Goal: Task Accomplishment & Management: Manage account settings

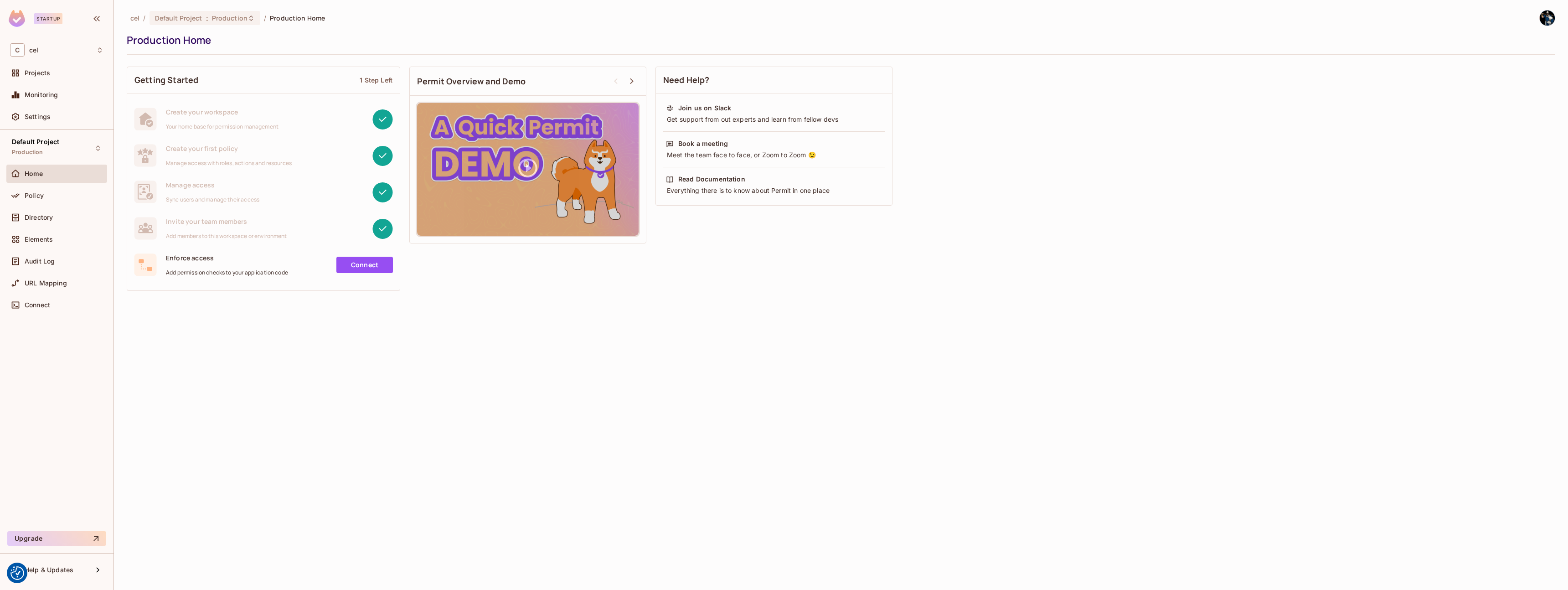
drag, startPoint x: 53, startPoint y: 382, endPoint x: 53, endPoint y: 372, distance: 10.0
click at [53, 382] on div "Default Project Production Home Policy Directory Elements Audit Log URL Mapping…" at bounding box center [56, 330] width 114 height 400
click at [52, 262] on span "Audit Log" at bounding box center [40, 261] width 30 height 7
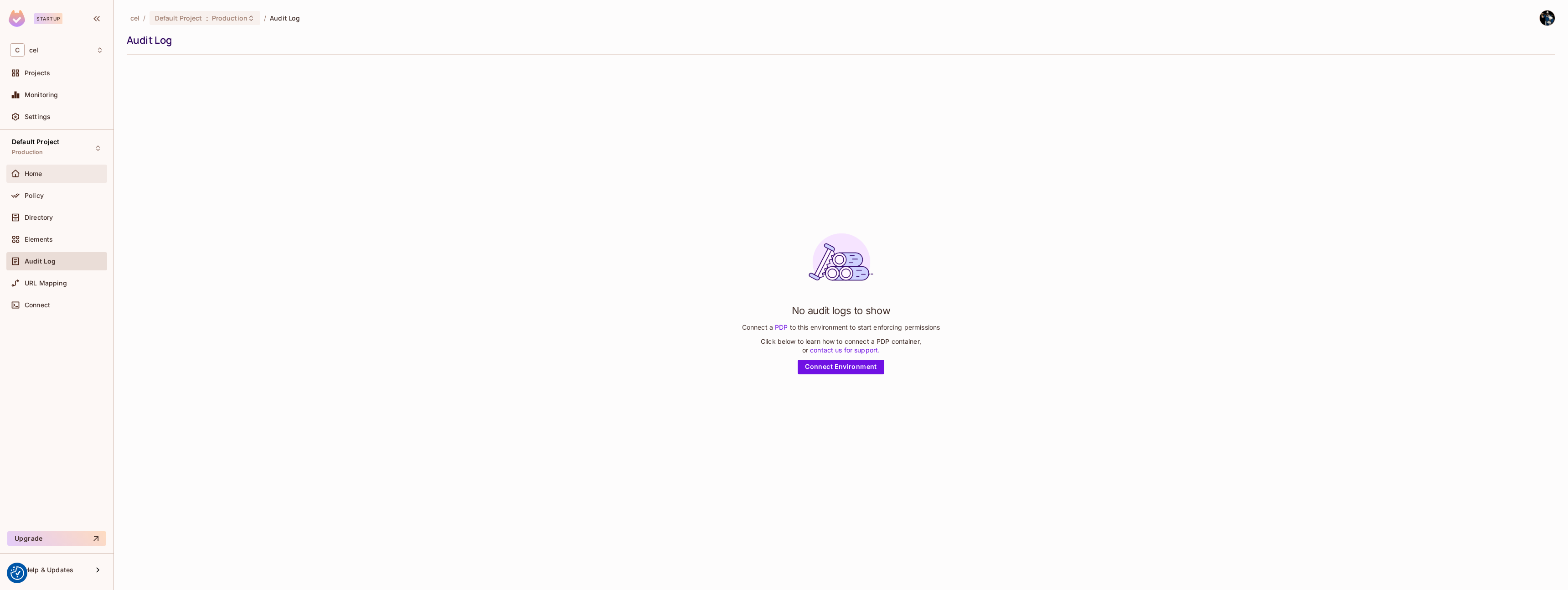
click at [49, 182] on div "Home" at bounding box center [56, 174] width 101 height 19
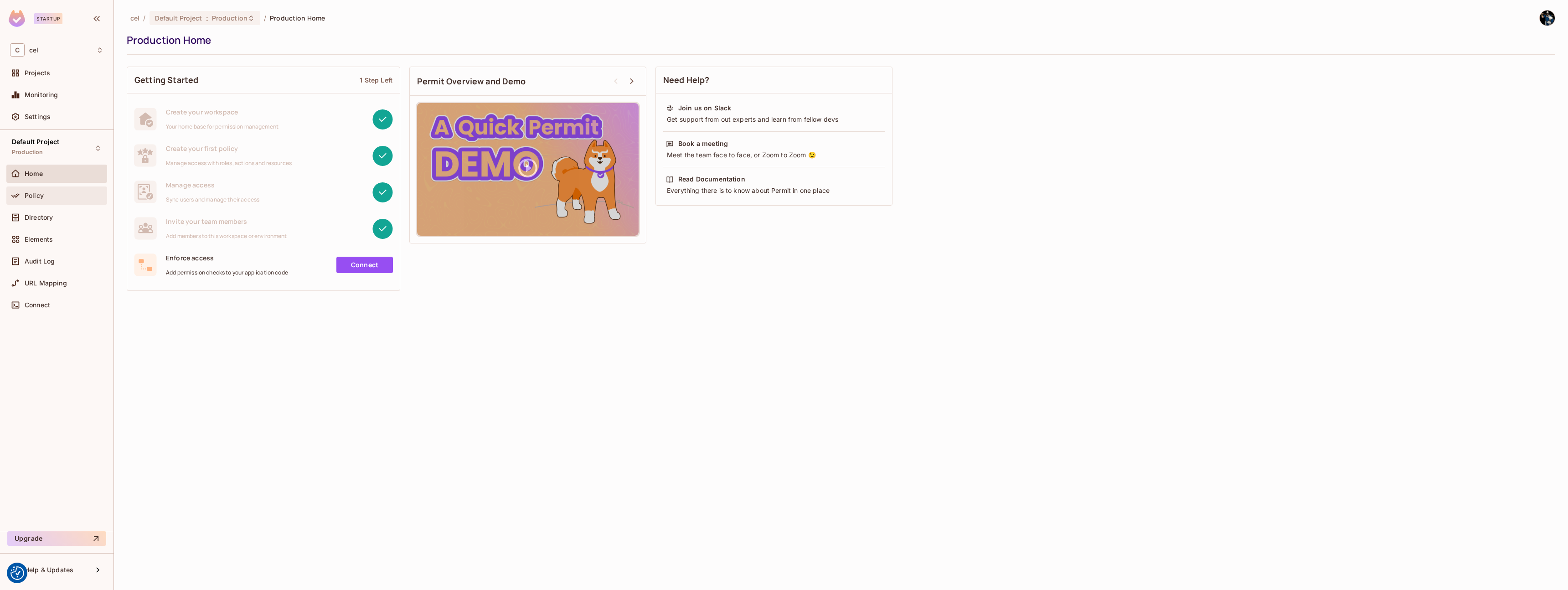
click at [49, 194] on div "Policy" at bounding box center [63, 196] width 78 height 7
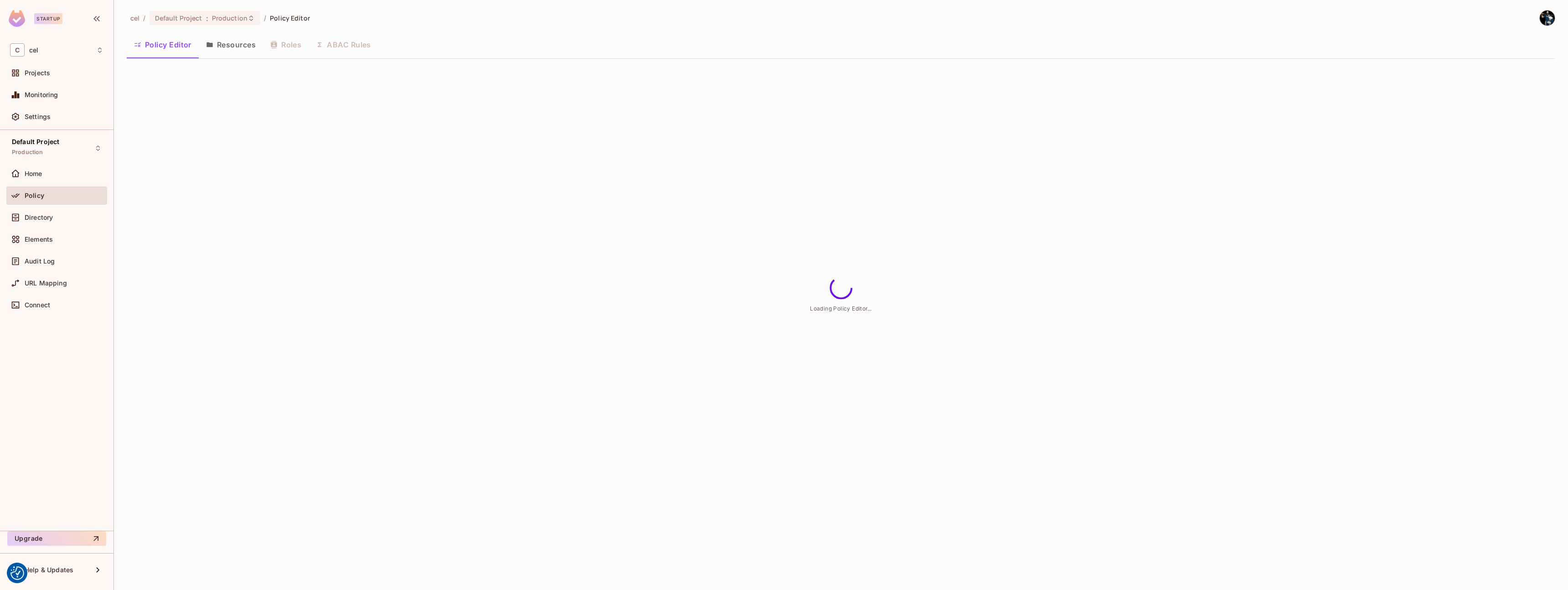
click at [502, 50] on div "Policy Editor Resources Roles ABAC Rules" at bounding box center [841, 45] width 1429 height 23
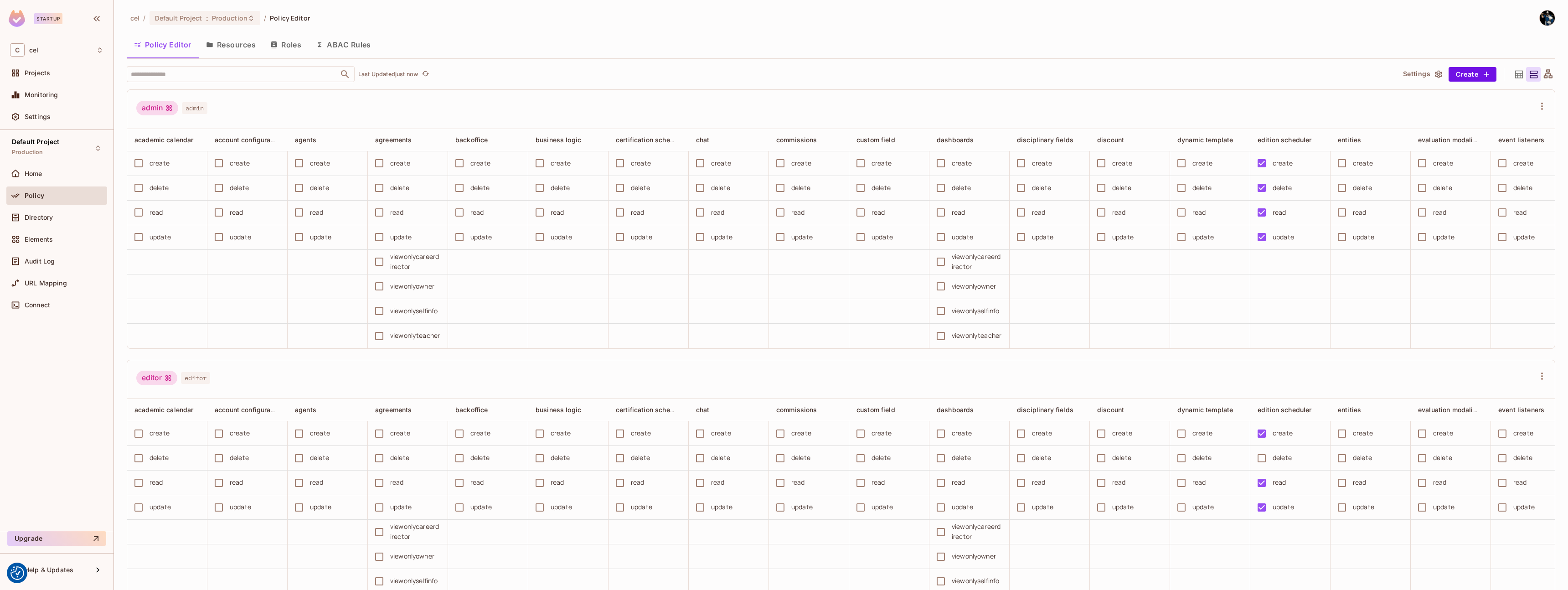
click at [505, 47] on div "Policy Editor Resources Roles ABAC Rules" at bounding box center [841, 45] width 1429 height 23
drag, startPoint x: 148, startPoint y: 107, endPoint x: 248, endPoint y: 112, distance: 100.1
click at [185, 111] on div "admin admin" at bounding box center [172, 109] width 71 height 18
click at [254, 112] on div "admin admin" at bounding box center [836, 109] width 1399 height 18
drag, startPoint x: 205, startPoint y: 114, endPoint x: 258, endPoint y: 115, distance: 53.0
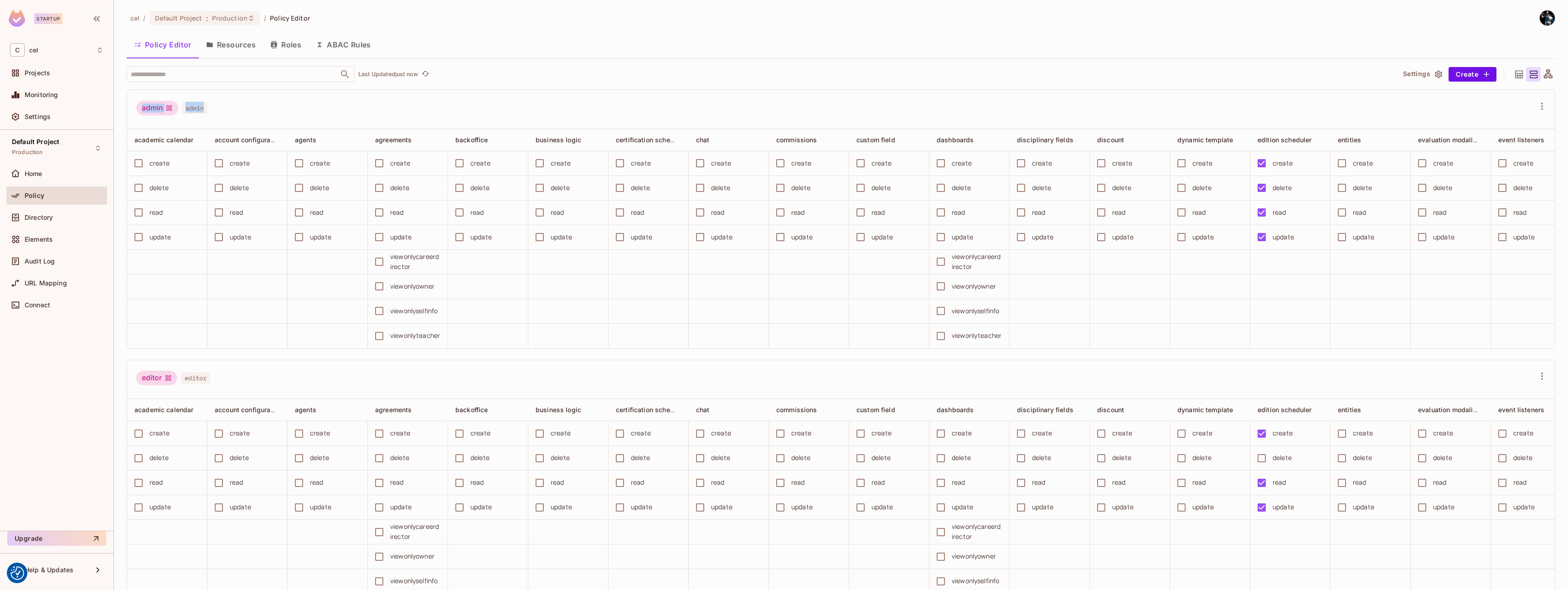
click at [242, 115] on div "admin admin" at bounding box center [836, 109] width 1399 height 18
click at [258, 115] on div "admin admin" at bounding box center [836, 109] width 1399 height 18
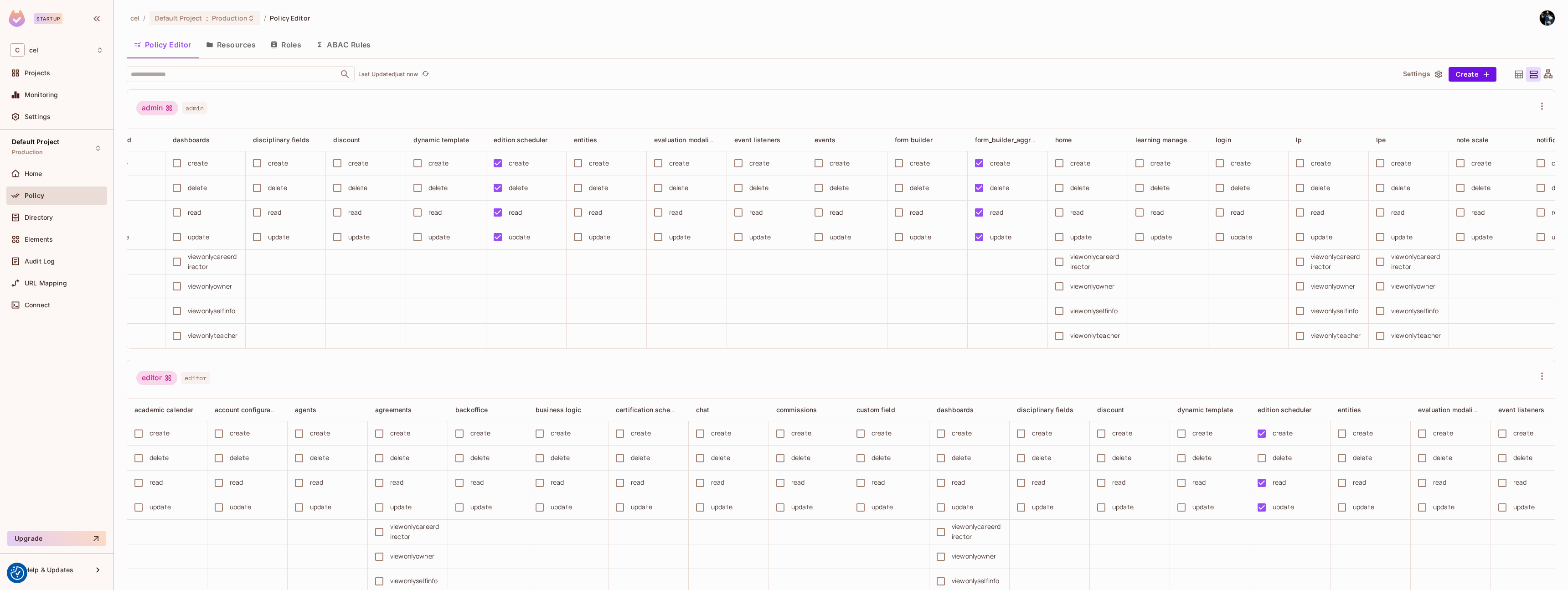
scroll to position [0, 763]
drag, startPoint x: 501, startPoint y: 140, endPoint x: 570, endPoint y: 127, distance: 70.2
click at [570, 127] on div "admin admin academic calendar account configuration agents agreements backoffic…" at bounding box center [841, 219] width 1429 height 259
click at [569, 116] on div "admin admin" at bounding box center [836, 109] width 1399 height 18
drag, startPoint x: 138, startPoint y: 105, endPoint x: 210, endPoint y: 113, distance: 72.4
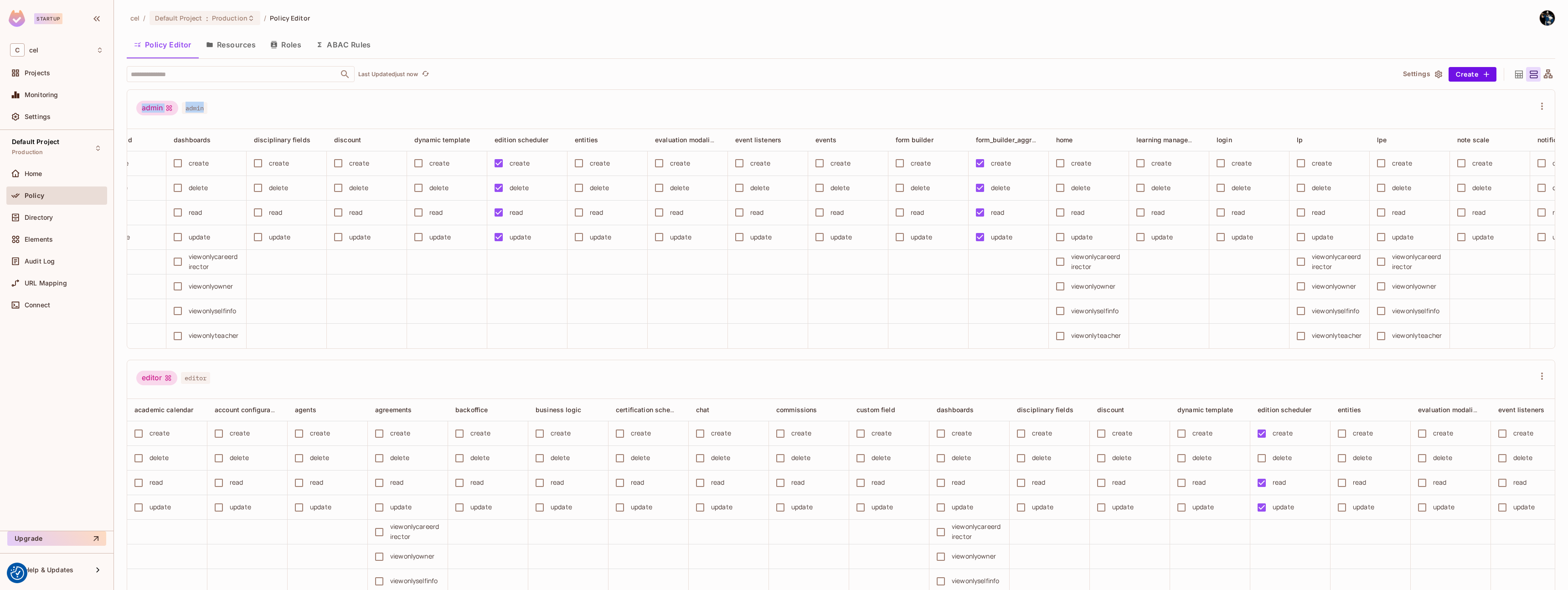
click at [210, 113] on div "admin admin" at bounding box center [836, 109] width 1399 height 18
click at [217, 110] on div "admin admin" at bounding box center [836, 109] width 1399 height 18
drag, startPoint x: 217, startPoint y: 110, endPoint x: 148, endPoint y: 105, distance: 69.2
click at [149, 105] on div "admin admin" at bounding box center [836, 109] width 1399 height 18
click at [147, 105] on div "admin" at bounding box center [158, 108] width 42 height 15
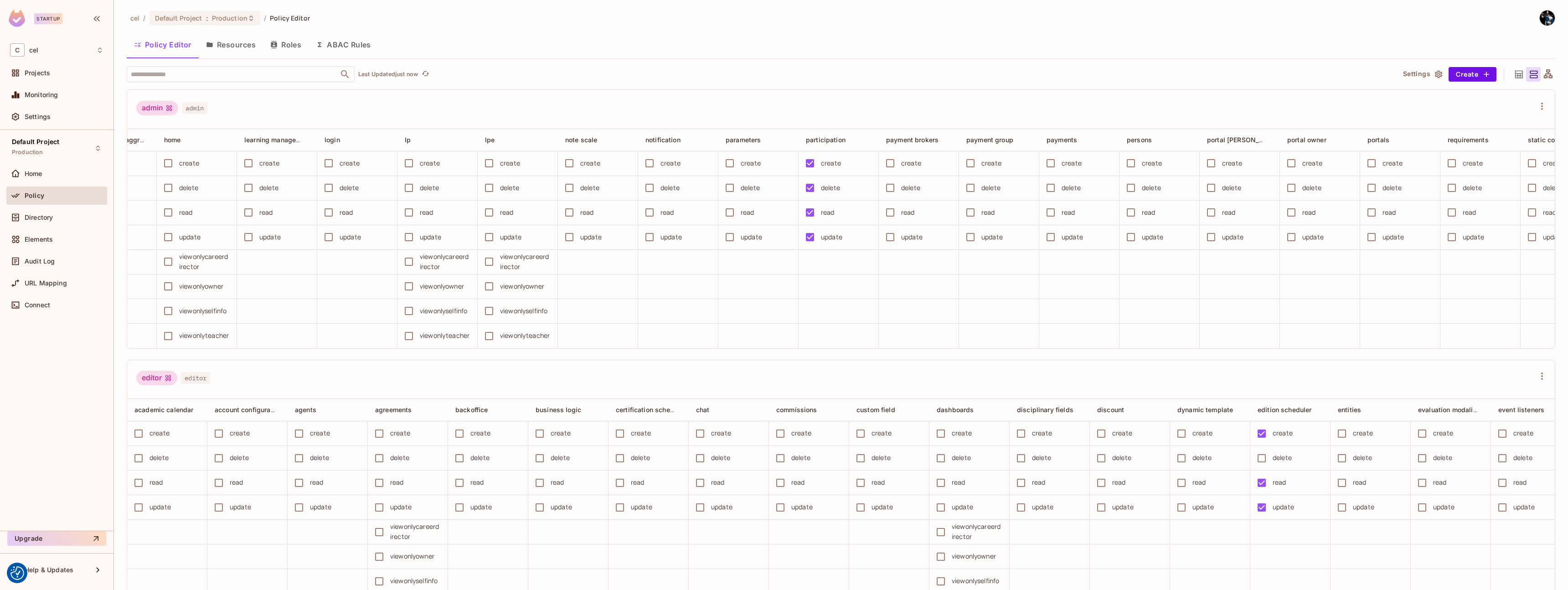
scroll to position [0, 1251]
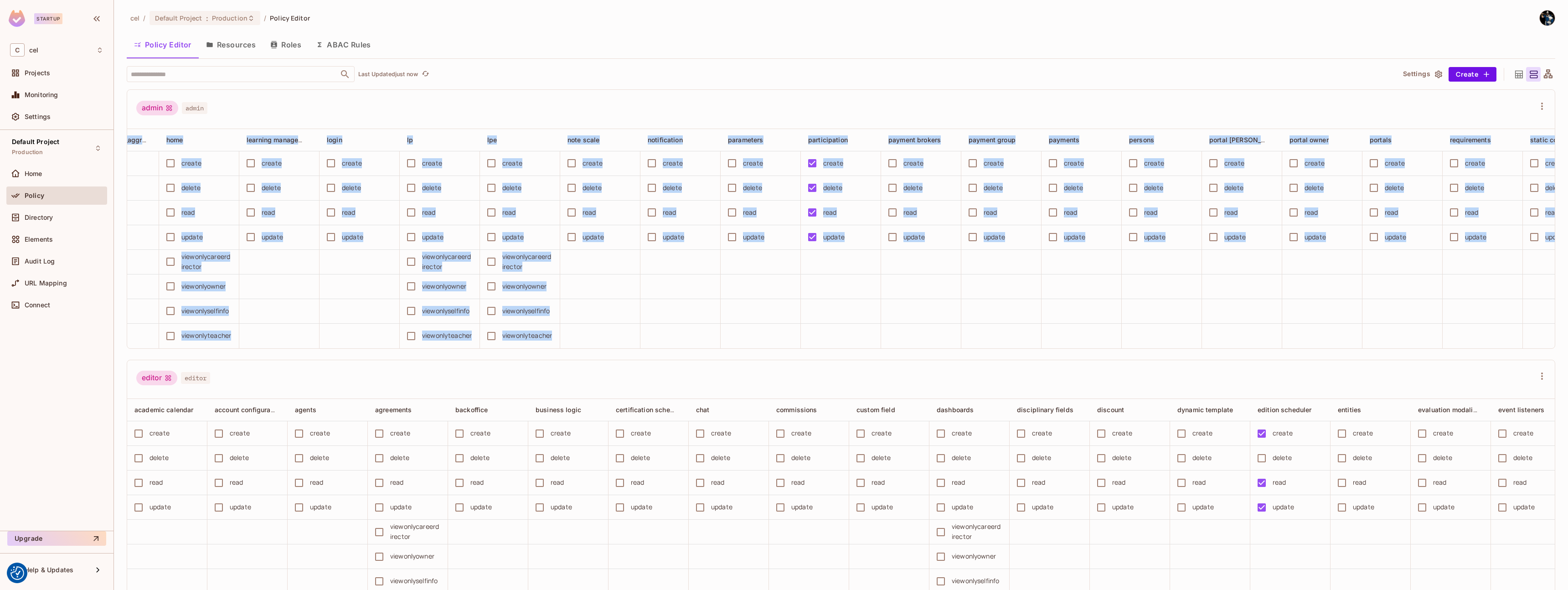
drag, startPoint x: 523, startPoint y: 109, endPoint x: 536, endPoint y: 346, distance: 237.4
click at [536, 346] on div "admin admin business logic certification schema chat commissions custom field d…" at bounding box center [841, 219] width 1429 height 259
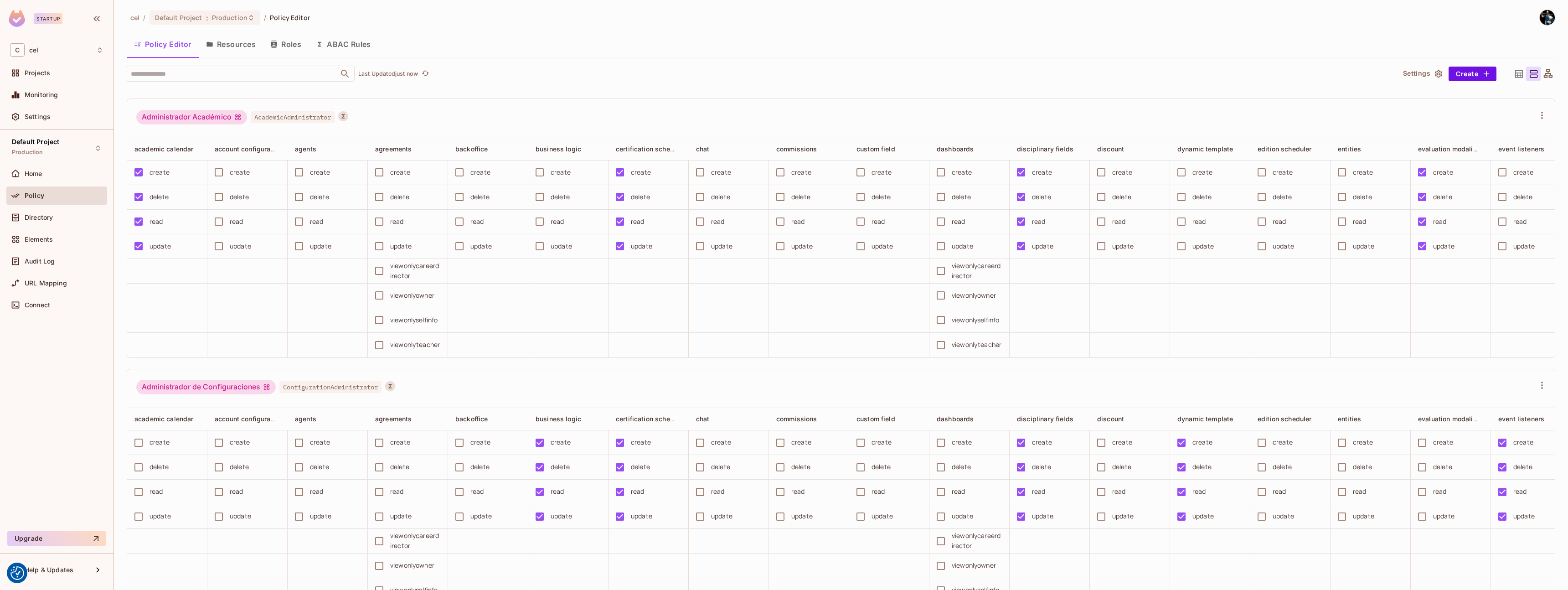
scroll to position [1227, 0]
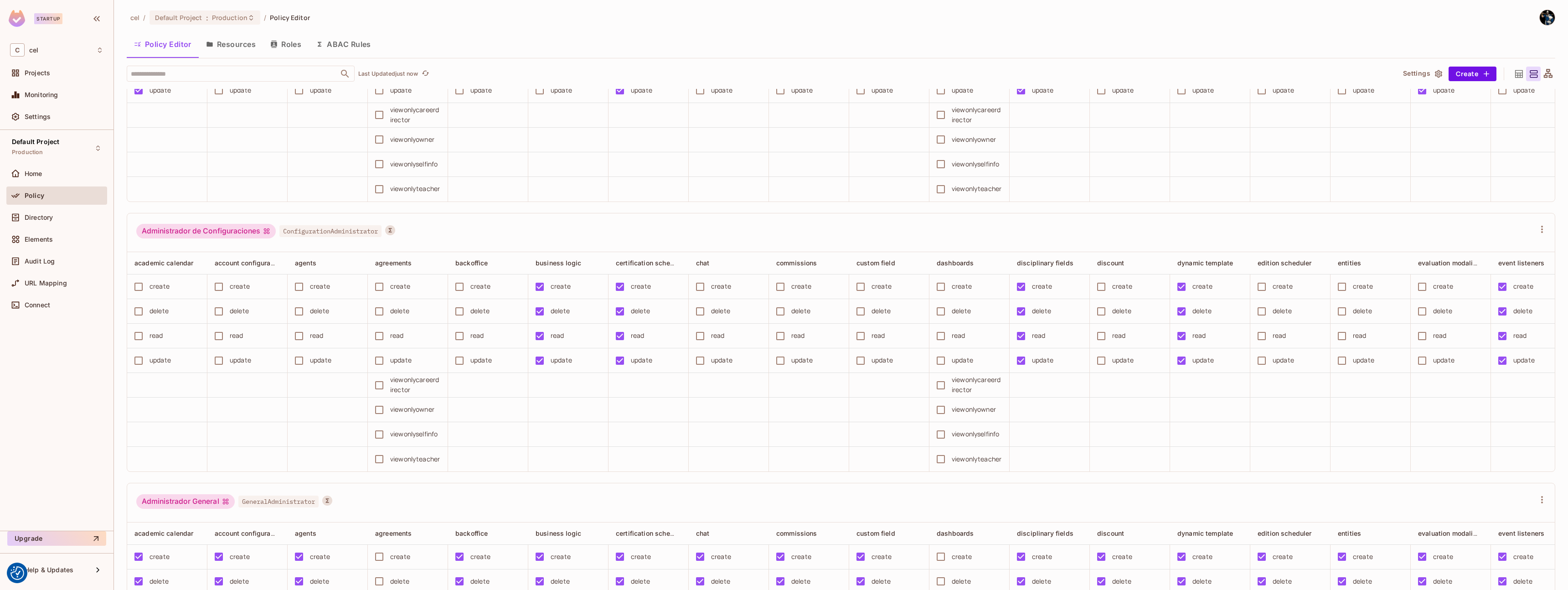
click at [493, 241] on div "Administrador de Configuraciones ConfigurationAdministrator" at bounding box center [836, 233] width 1399 height 18
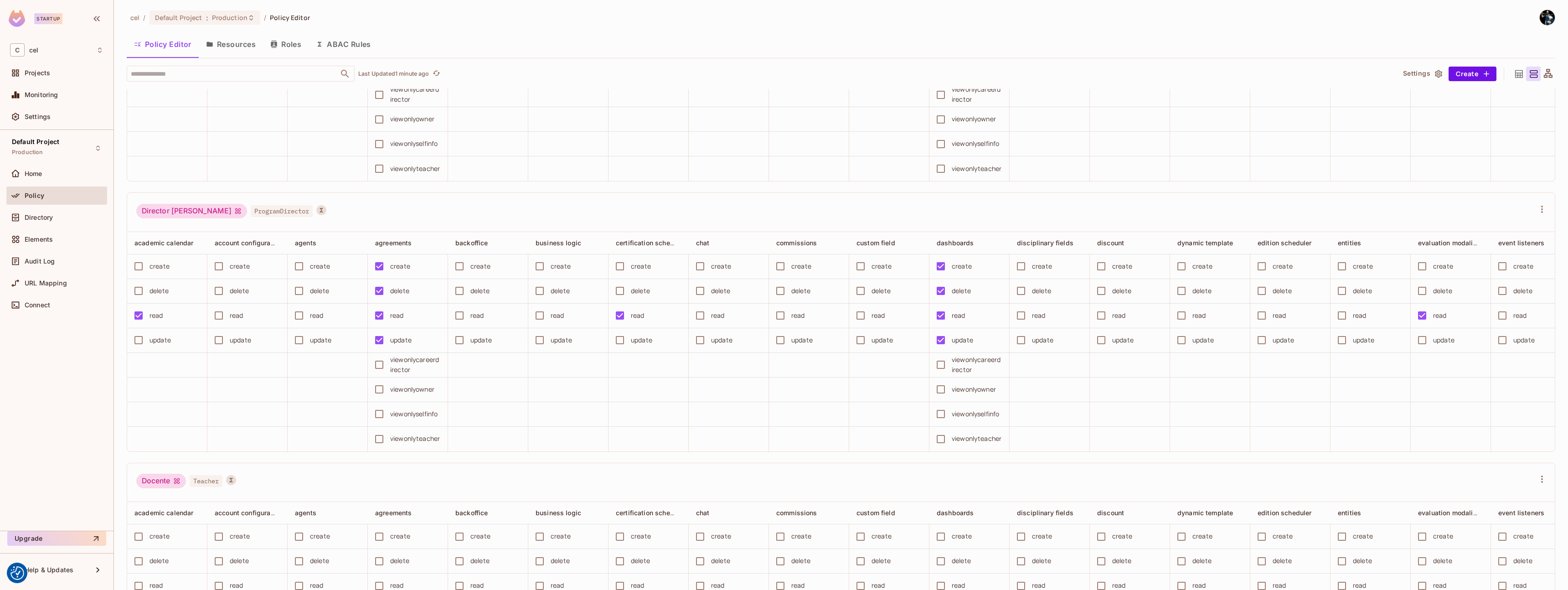
scroll to position [2628, 0]
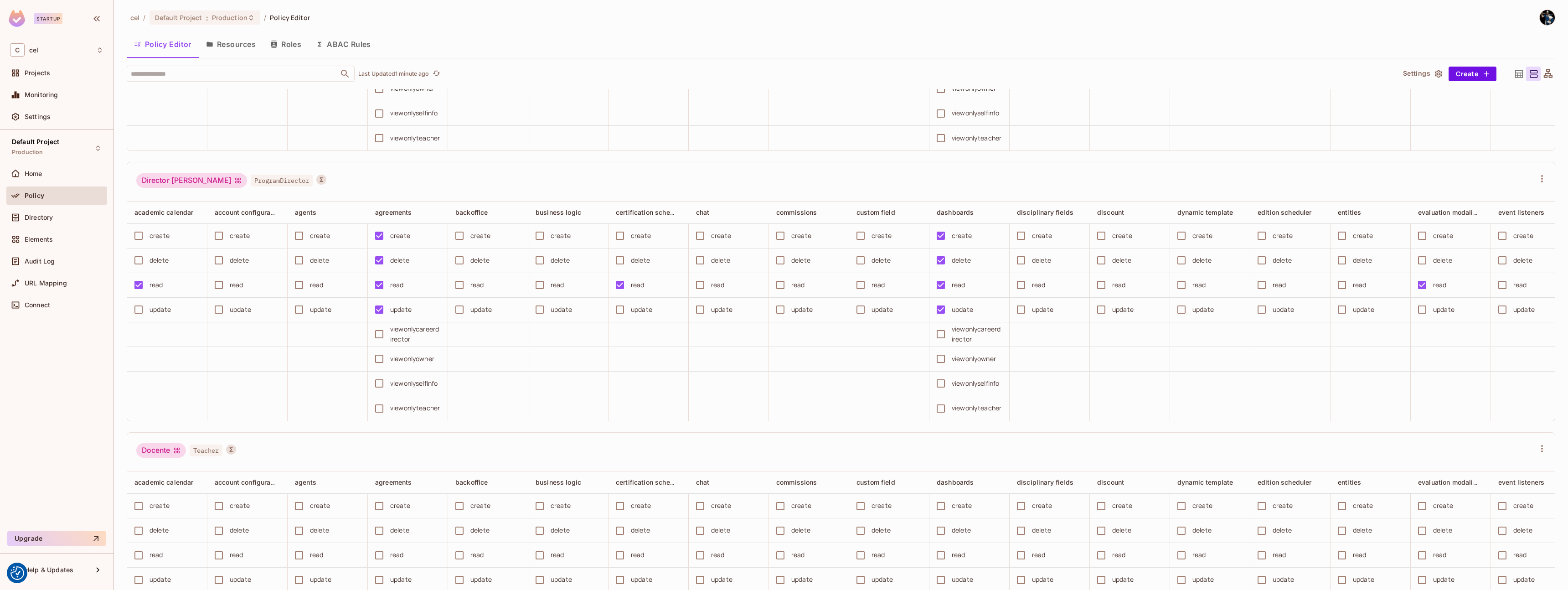
drag, startPoint x: 168, startPoint y: 250, endPoint x: 183, endPoint y: 255, distance: 15.8
click at [183, 188] on div "Director [PERSON_NAME]" at bounding box center [192, 180] width 111 height 15
click at [340, 190] on div "Director de Carrera ProgramDirector" at bounding box center [836, 182] width 1399 height 18
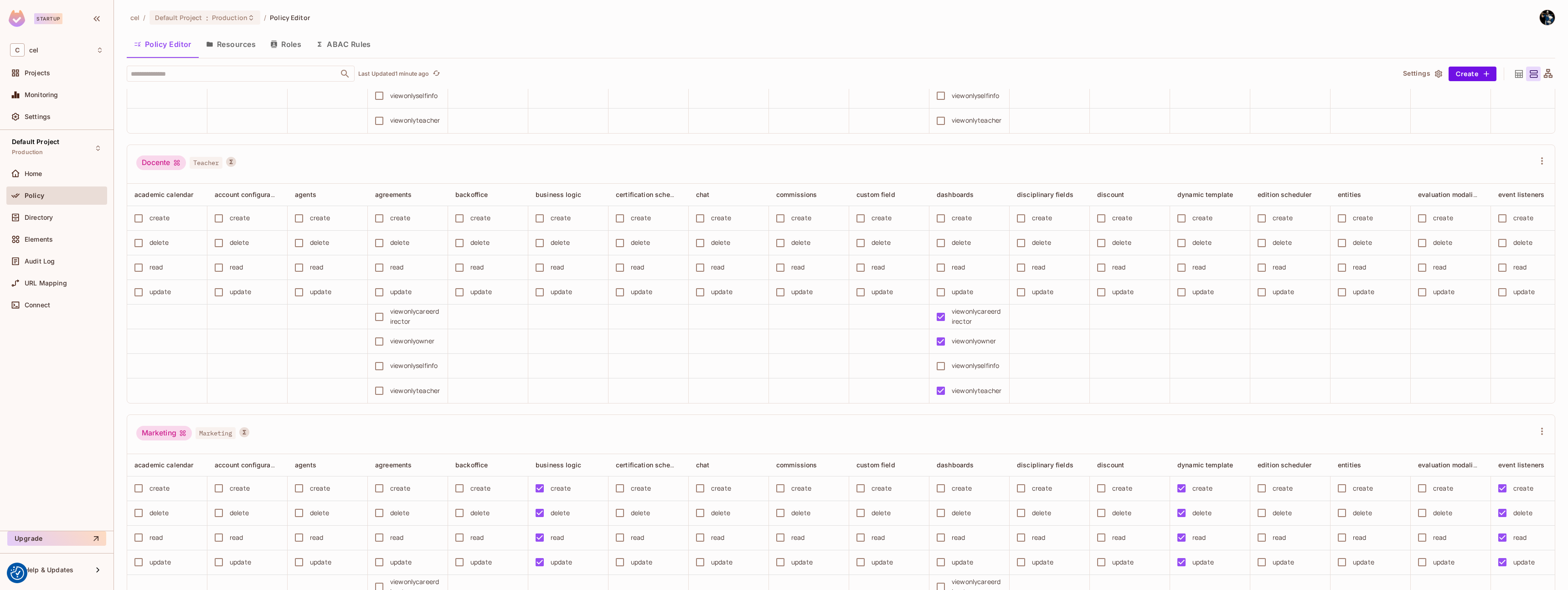
click at [829, 403] on td at bounding box center [809, 391] width 80 height 25
click at [830, 403] on td at bounding box center [809, 391] width 80 height 25
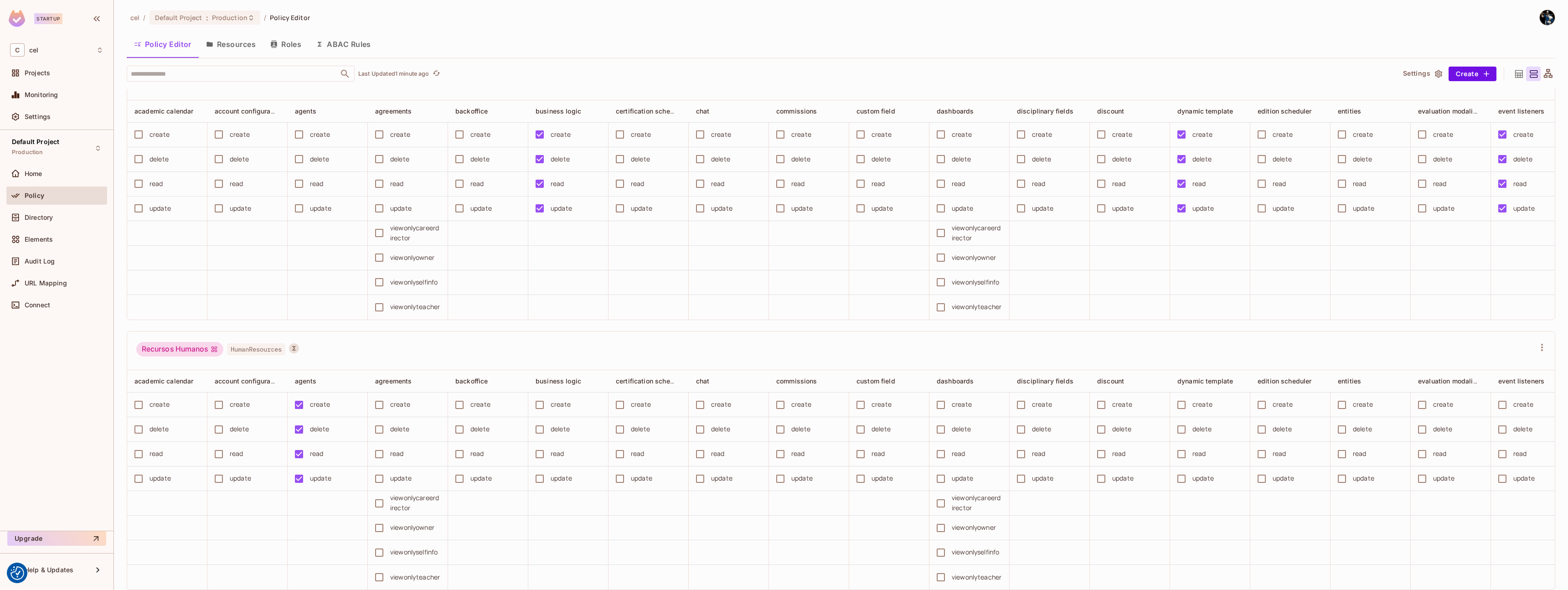
click at [604, 332] on div "Recursos Humanos HumanResources" at bounding box center [840, 351] width 1428 height 39
click at [342, 49] on button "ABAC Rules" at bounding box center [343, 44] width 70 height 23
click at [344, 44] on div "cel / Default Project : Production / Policy Editor Policy Editor Resources Role…" at bounding box center [840, 295] width 1454 height 590
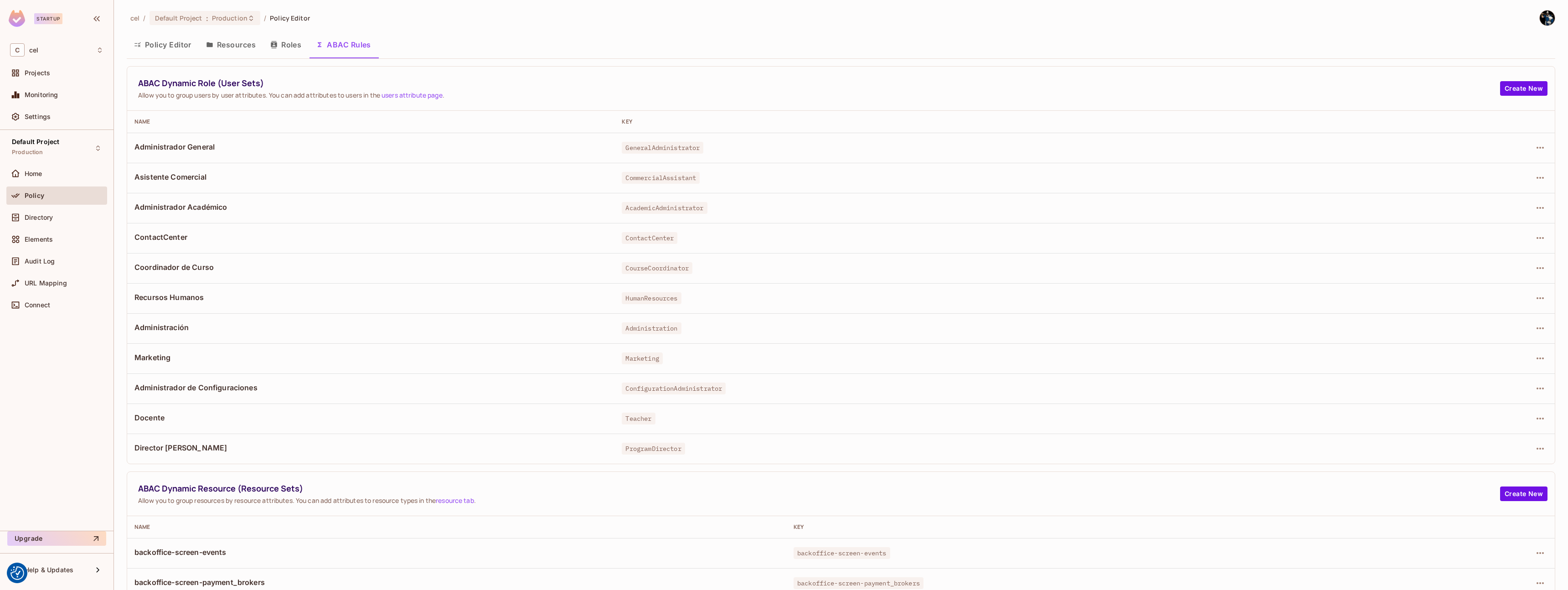
click at [591, 35] on div "Policy Editor Resources Roles ABAC Rules" at bounding box center [841, 45] width 1429 height 23
drag, startPoint x: 213, startPoint y: 84, endPoint x: 273, endPoint y: 84, distance: 60.0
click at [273, 84] on span "ABAC Dynamic Role (User Sets)" at bounding box center [819, 83] width 1363 height 11
drag, startPoint x: 280, startPoint y: 96, endPoint x: 301, endPoint y: 113, distance: 27.0
click at [280, 96] on span "Allow you to group users by user attributes. You can add attributes to users in…" at bounding box center [819, 95] width 1363 height 9
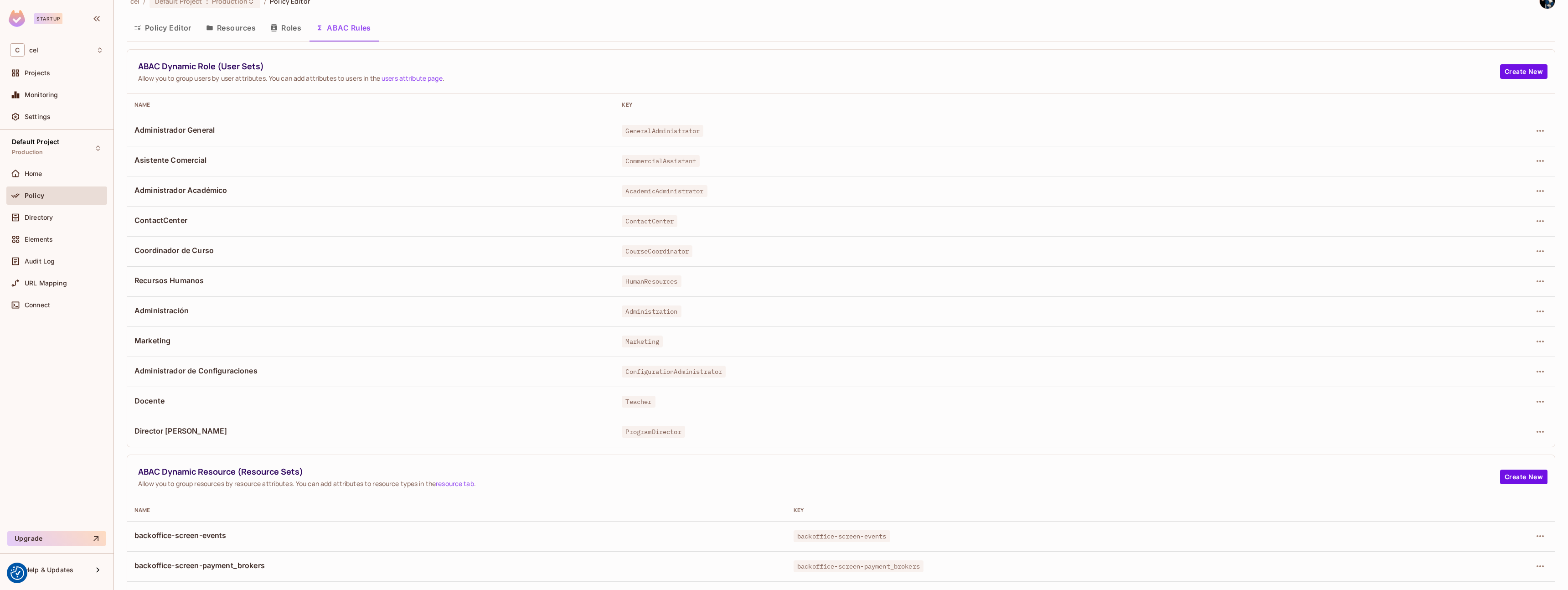
scroll to position [23, 0]
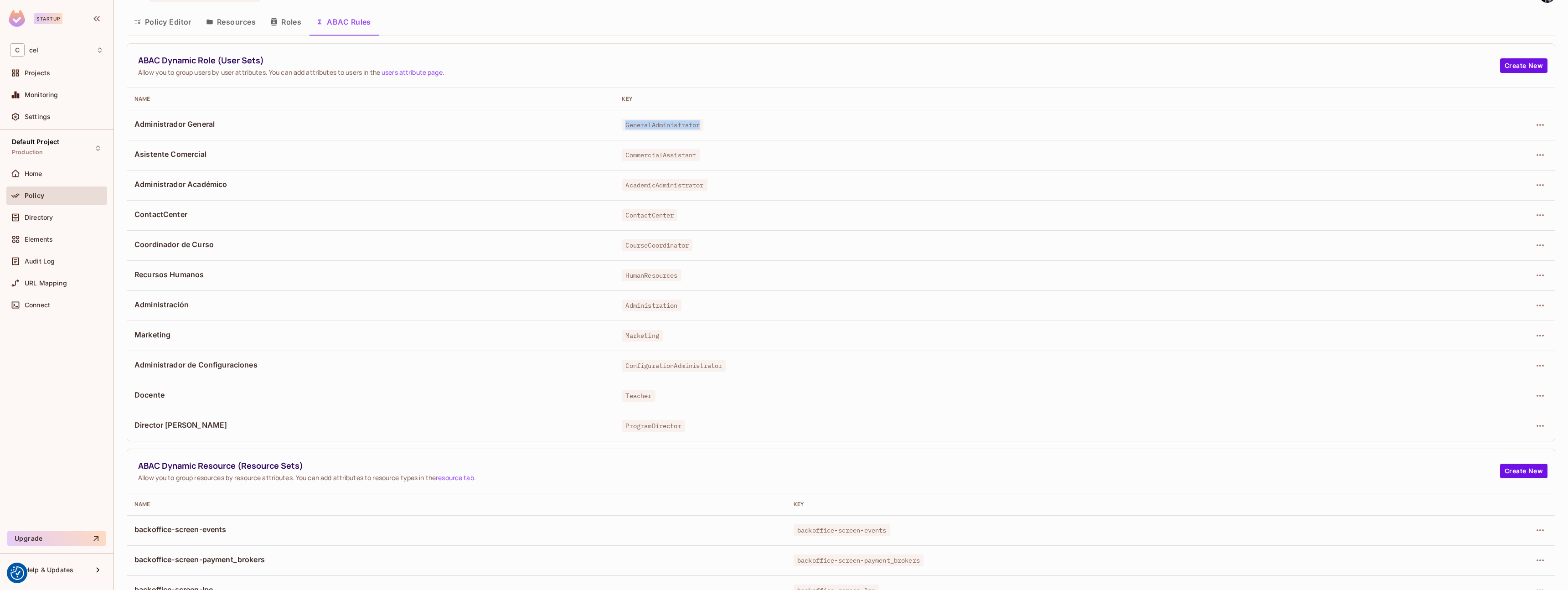
drag, startPoint x: 594, startPoint y: 126, endPoint x: 706, endPoint y: 134, distance: 112.3
click at [703, 133] on tr "Administrador General GeneralAdministrator" at bounding box center [840, 125] width 1428 height 30
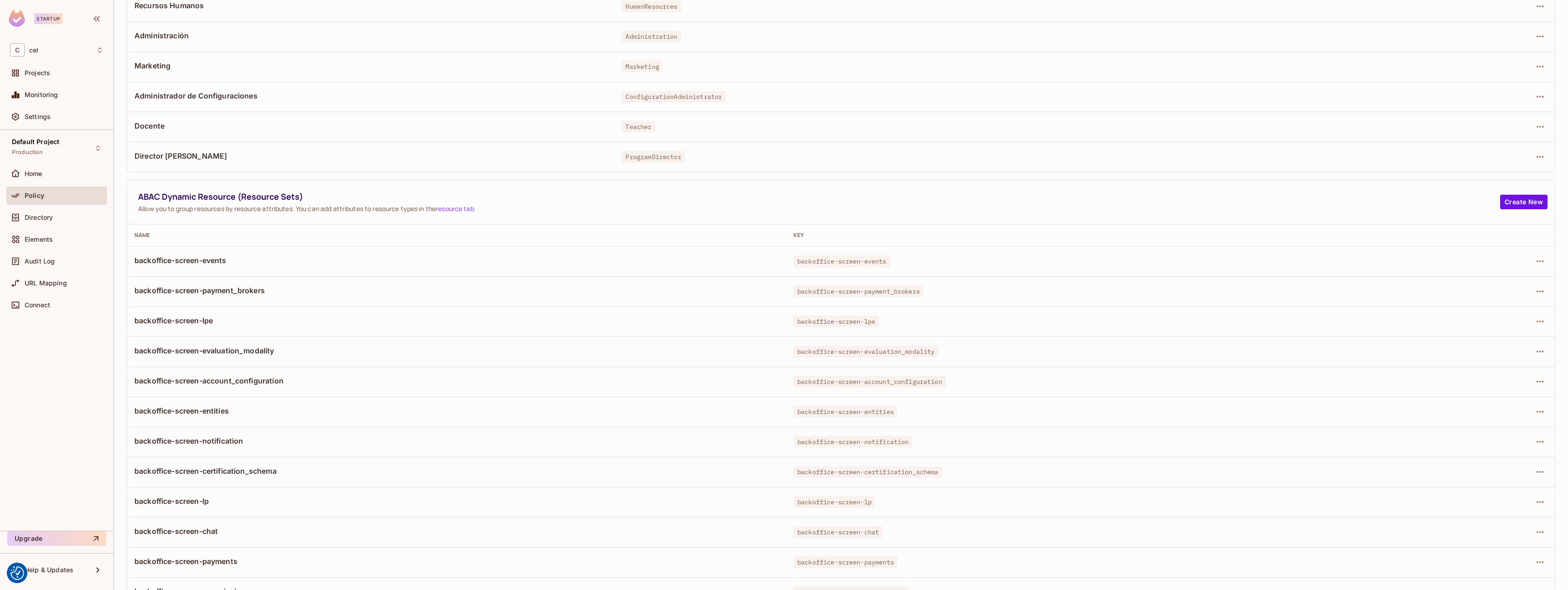
scroll to position [292, 0]
drag, startPoint x: 144, startPoint y: 194, endPoint x: 277, endPoint y: 207, distance: 133.6
click at [276, 206] on div "ABAC Dynamic Resource (Resource Sets) Allow you to group resources by resource …" at bounding box center [819, 201] width 1363 height 22
click at [281, 206] on span "Allow you to group resources by resource attributes. You can add attributes to …" at bounding box center [819, 208] width 1363 height 9
drag, startPoint x: 149, startPoint y: 259, endPoint x: 320, endPoint y: 272, distance: 171.5
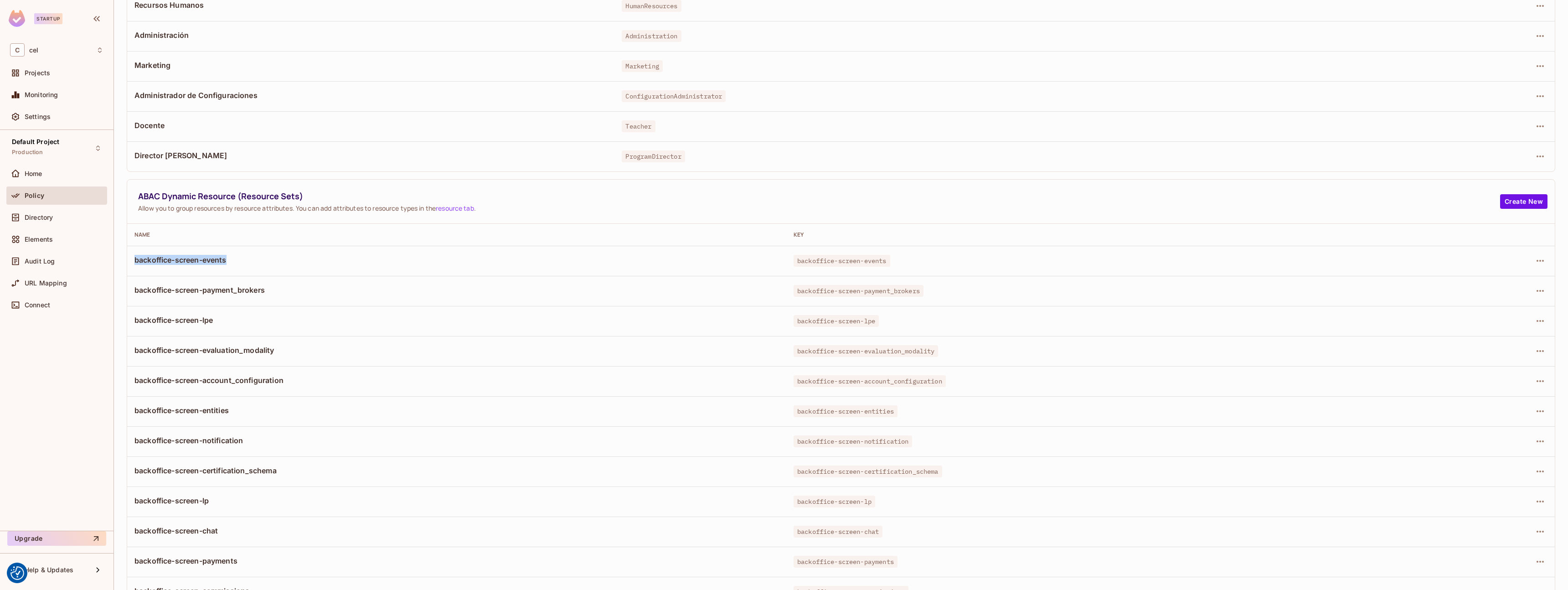
click at [299, 269] on td "backoffice-screen-events" at bounding box center [456, 261] width 659 height 30
drag, startPoint x: 783, startPoint y: 260, endPoint x: 892, endPoint y: 265, distance: 109.1
click at [892, 265] on td "backoffice-screen-events" at bounding box center [1093, 261] width 613 height 30
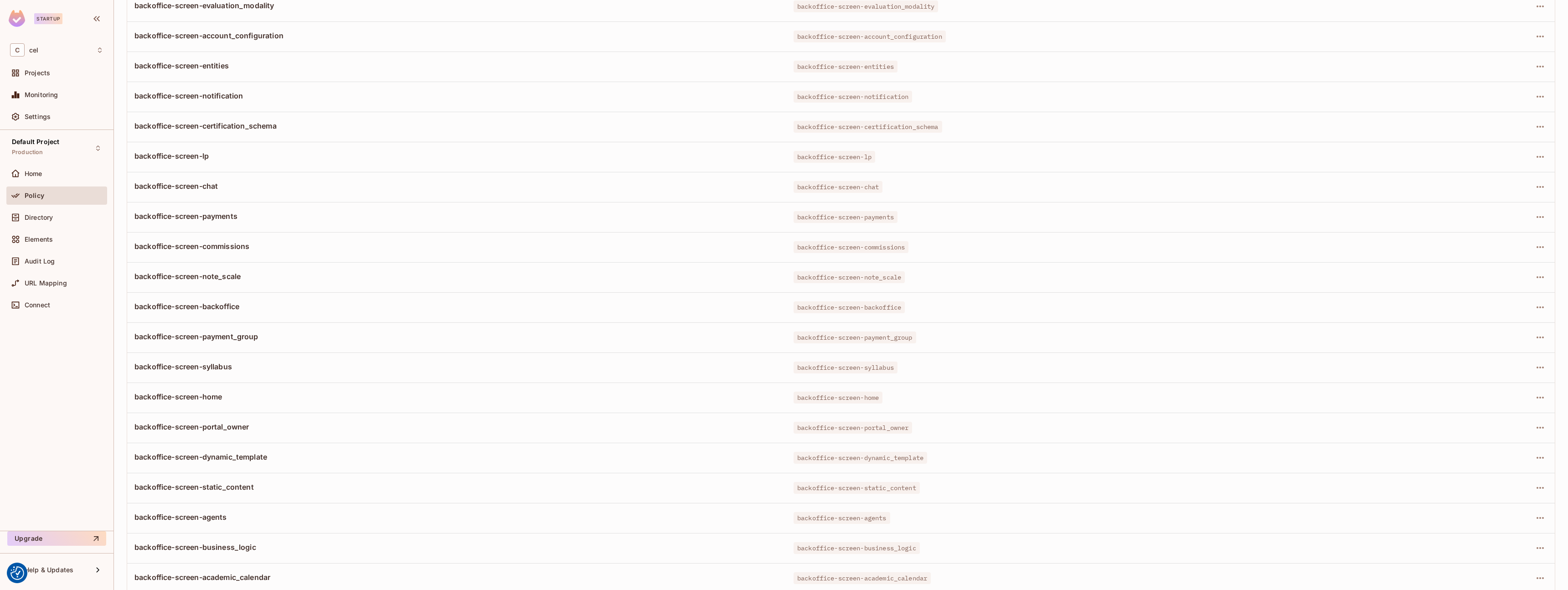
scroll to position [0, 0]
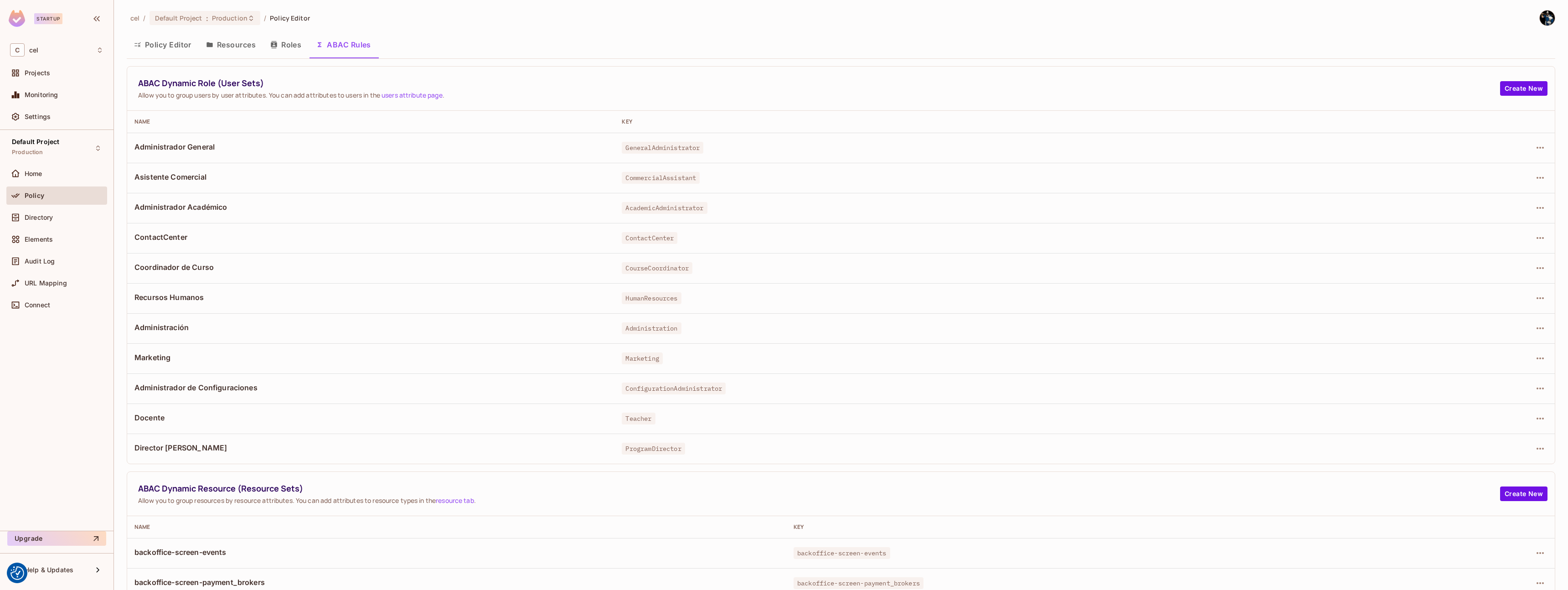
click at [565, 91] on span "Allow you to group users by user attributes. You can add attributes to users in…" at bounding box center [819, 95] width 1363 height 9
click at [252, 93] on span "Allow you to group users by user attributes. You can add attributes to users in…" at bounding box center [819, 95] width 1363 height 9
click at [421, 96] on link "users attribute page" at bounding box center [412, 95] width 61 height 9
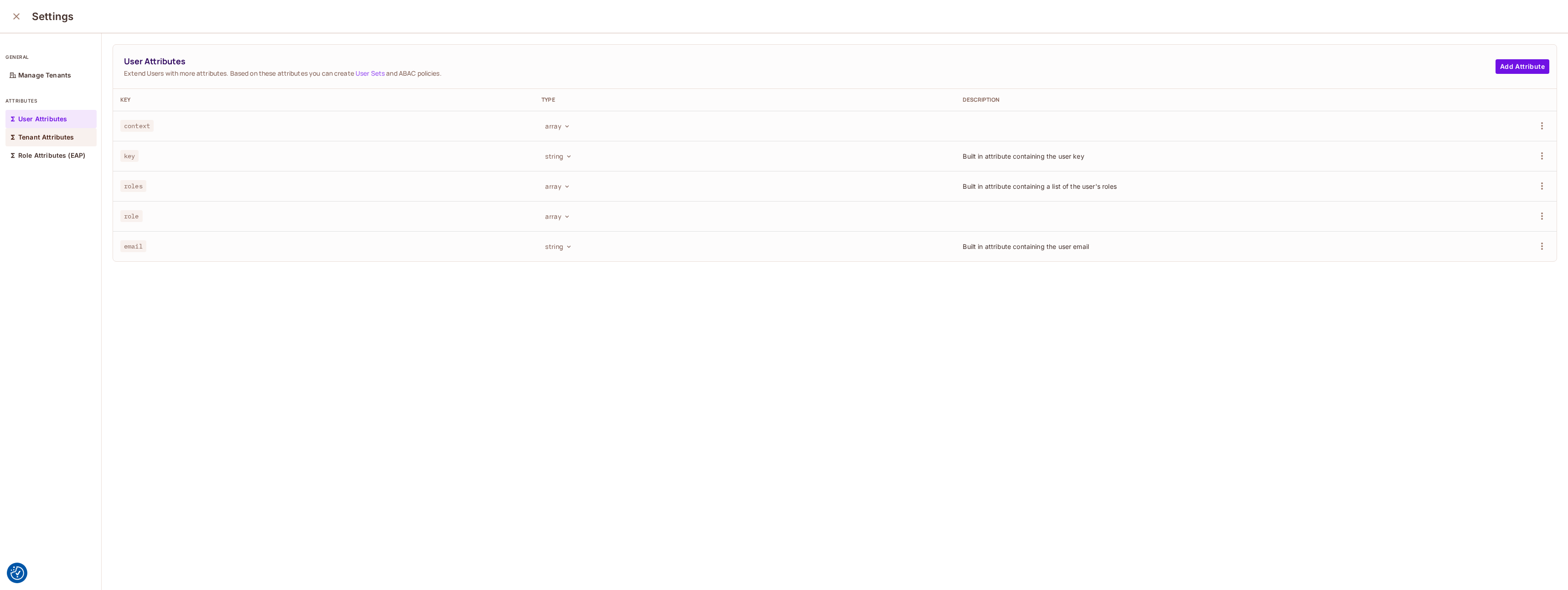
click at [56, 142] on div "Tenant Attributes" at bounding box center [50, 137] width 91 height 19
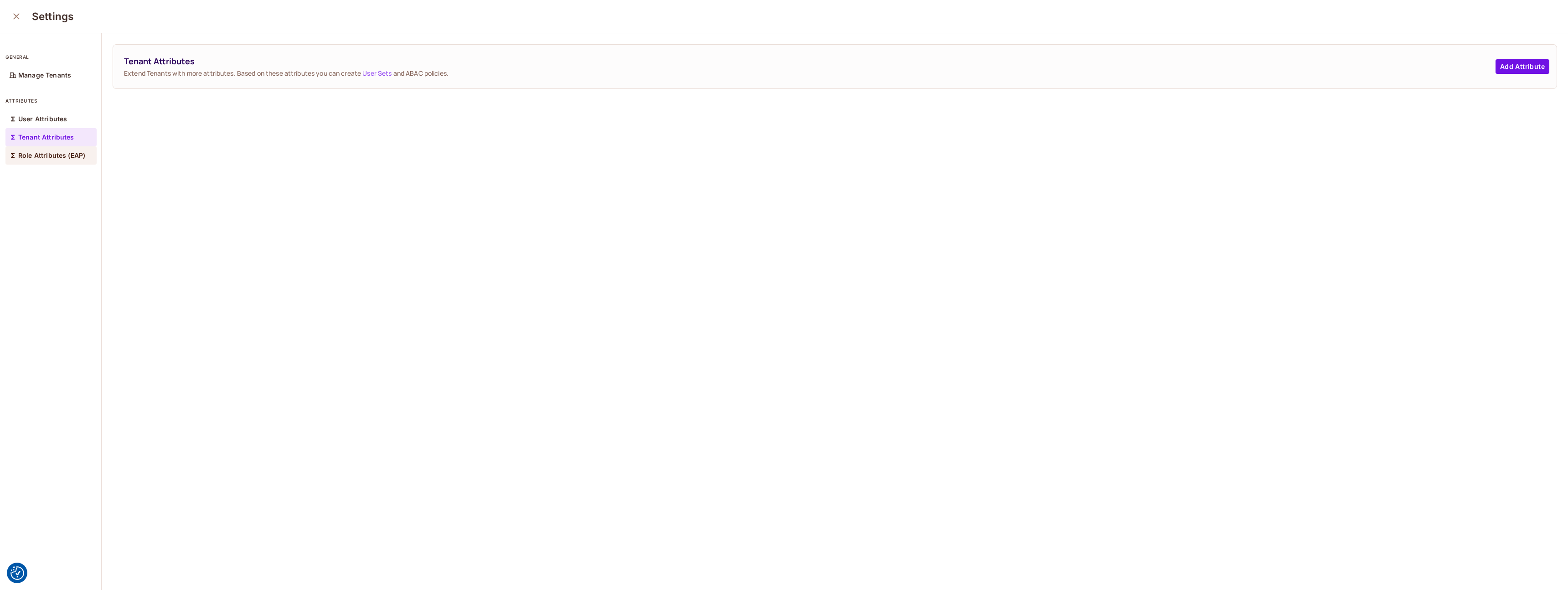
click at [57, 156] on p "Role Attributes (EAP)" at bounding box center [52, 155] width 67 height 7
click at [42, 237] on div "general Manage Tenants attributes User Attributes Tenant Attributes Role Attrib…" at bounding box center [50, 312] width 101 height 557
click at [43, 74] on p "Manage Tenants" at bounding box center [45, 75] width 53 height 7
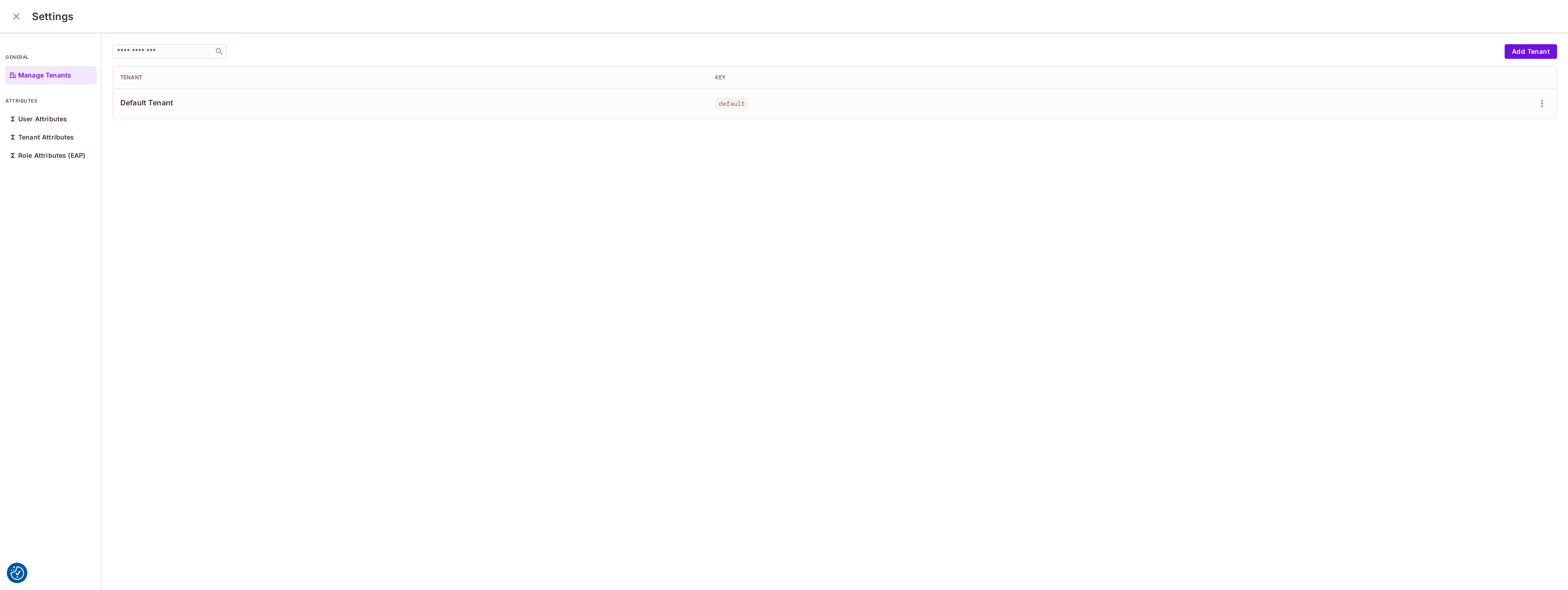
click at [16, 16] on icon "close" at bounding box center [16, 16] width 11 height 11
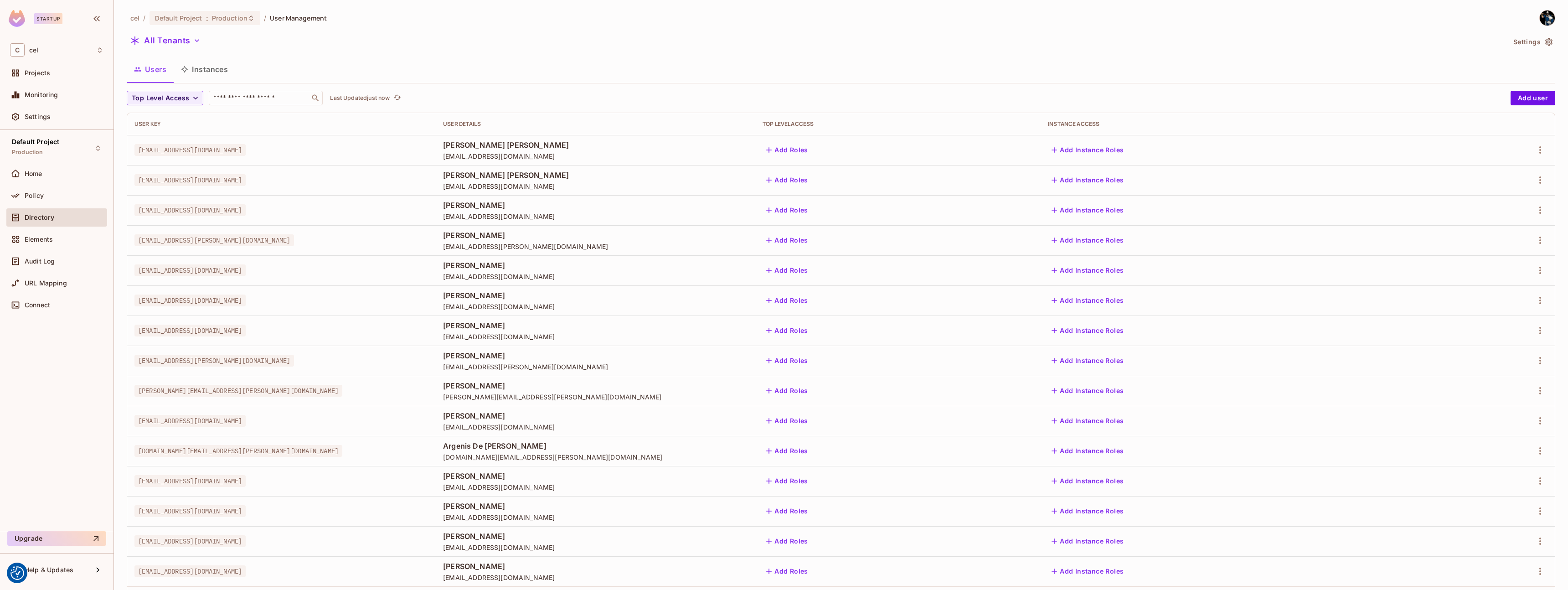
click at [993, 68] on div "Users Instances" at bounding box center [841, 70] width 1429 height 23
click at [819, 49] on div "All Tenants" at bounding box center [816, 42] width 1378 height 18
click at [829, 71] on div "Users Instances" at bounding box center [841, 70] width 1429 height 23
click at [564, 71] on div "Users Instances" at bounding box center [841, 70] width 1429 height 23
click at [39, 75] on span "Projects" at bounding box center [37, 73] width 26 height 7
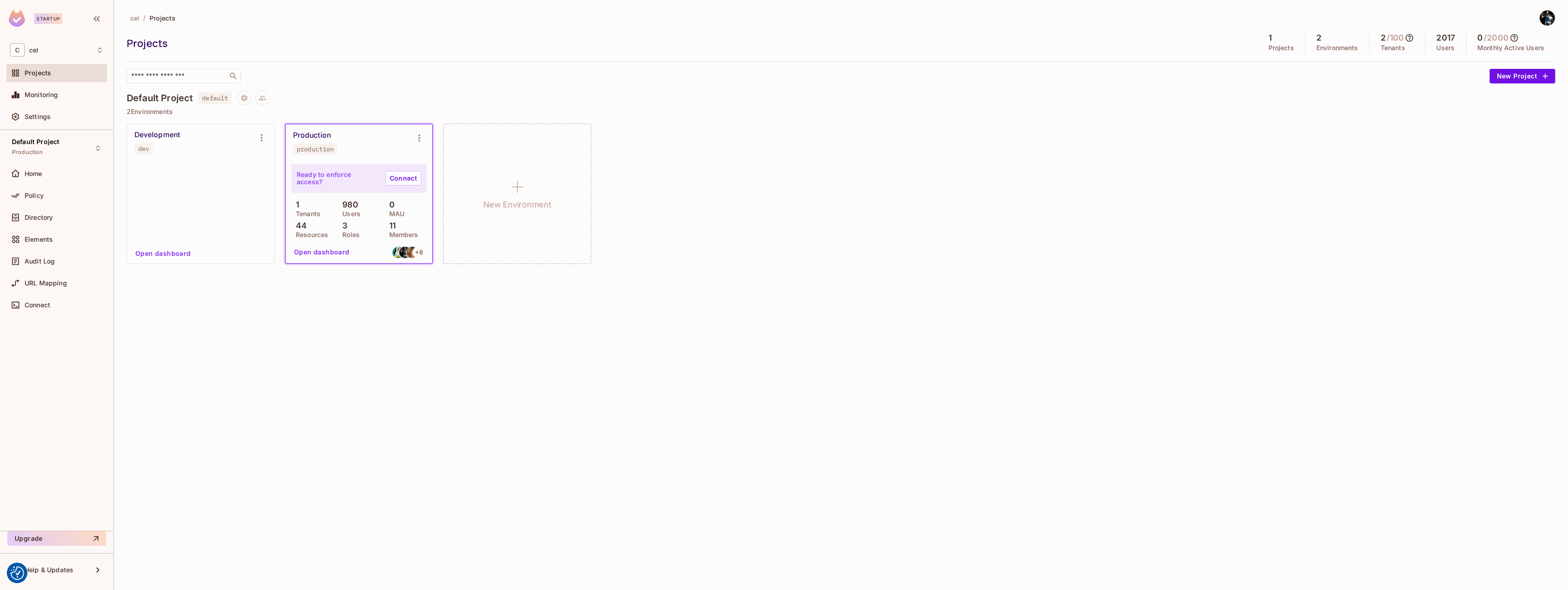
click at [686, 89] on div "cel / Projects Projects 1 Projects 2 Environments 2 / 100 Tenants 2017 Users 0 …" at bounding box center [841, 141] width 1429 height 264
click at [736, 105] on div "Default Project default 2 Environments Development dev Ready to enforce access?…" at bounding box center [841, 183] width 1429 height 183
